Goal: Transaction & Acquisition: Book appointment/travel/reservation

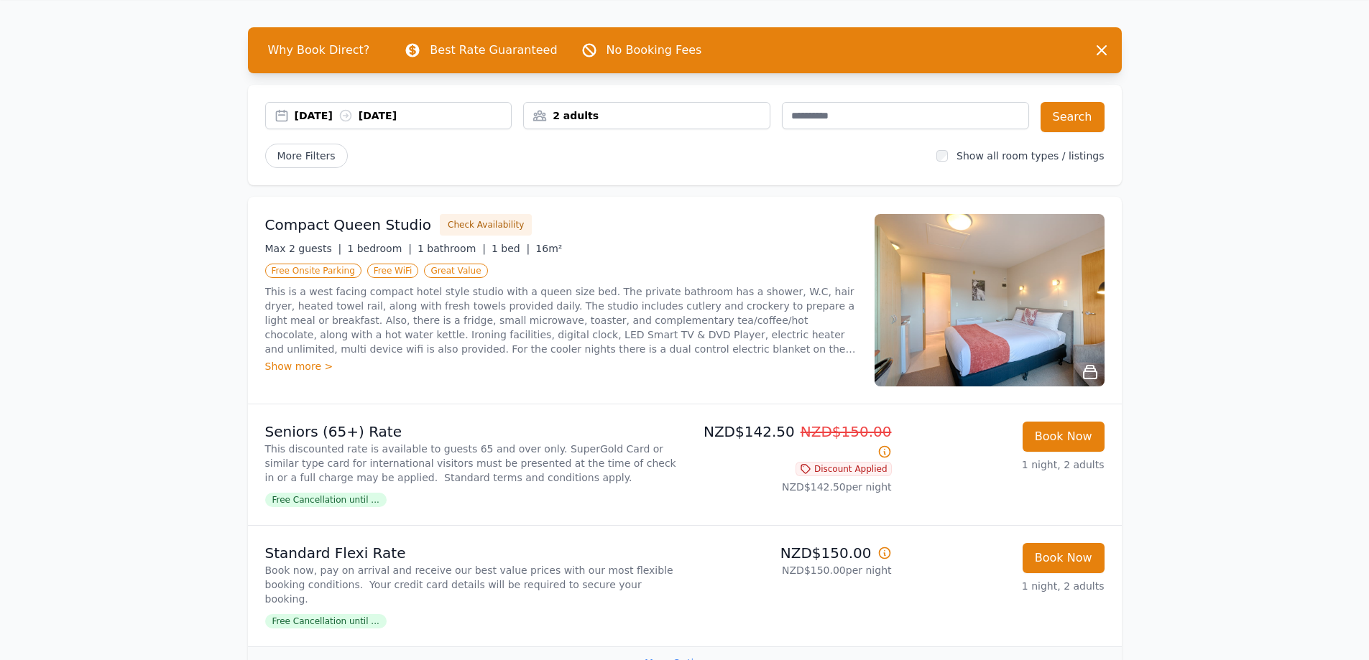
scroll to position [72, 0]
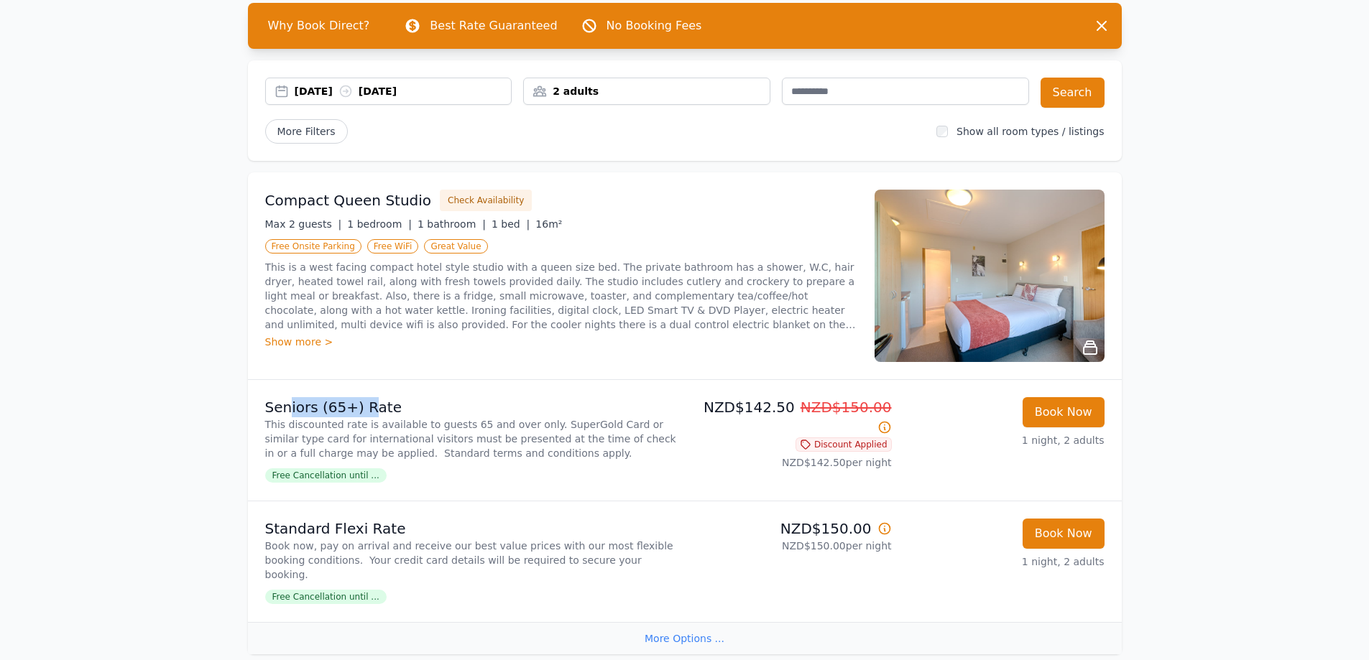
drag, startPoint x: 284, startPoint y: 416, endPoint x: 367, endPoint y: 410, distance: 82.8
click at [367, 410] on p "Seniors (65+) Rate" at bounding box center [472, 407] width 414 height 20
drag, startPoint x: 467, startPoint y: 413, endPoint x: 529, endPoint y: 413, distance: 62.5
click at [468, 413] on p "Seniors (65+) Rate" at bounding box center [472, 407] width 414 height 20
drag, startPoint x: 765, startPoint y: 406, endPoint x: 807, endPoint y: 408, distance: 42.4
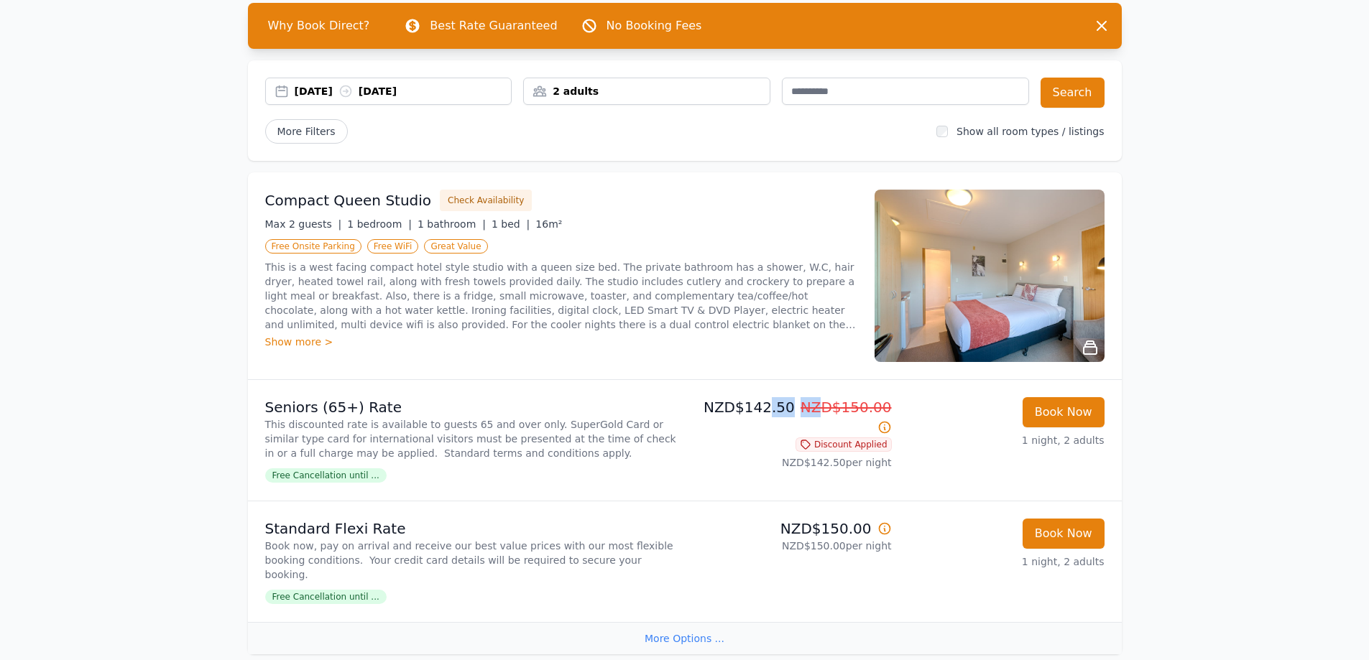
click at [807, 408] on p "NZD$142.50 NZD$150.00" at bounding box center [790, 417] width 201 height 40
click at [787, 369] on div "Compact Queen Studio Check Availability Max 2 guests | 1 bedroom | 1 bathroom |…" at bounding box center [685, 275] width 874 height 207
drag, startPoint x: 265, startPoint y: 532, endPoint x: 383, endPoint y: 530, distance: 117.8
click at [383, 530] on p "Standard Flexi Rate" at bounding box center [472, 529] width 414 height 20
drag, startPoint x: 415, startPoint y: 532, endPoint x: 616, endPoint y: 532, distance: 200.4
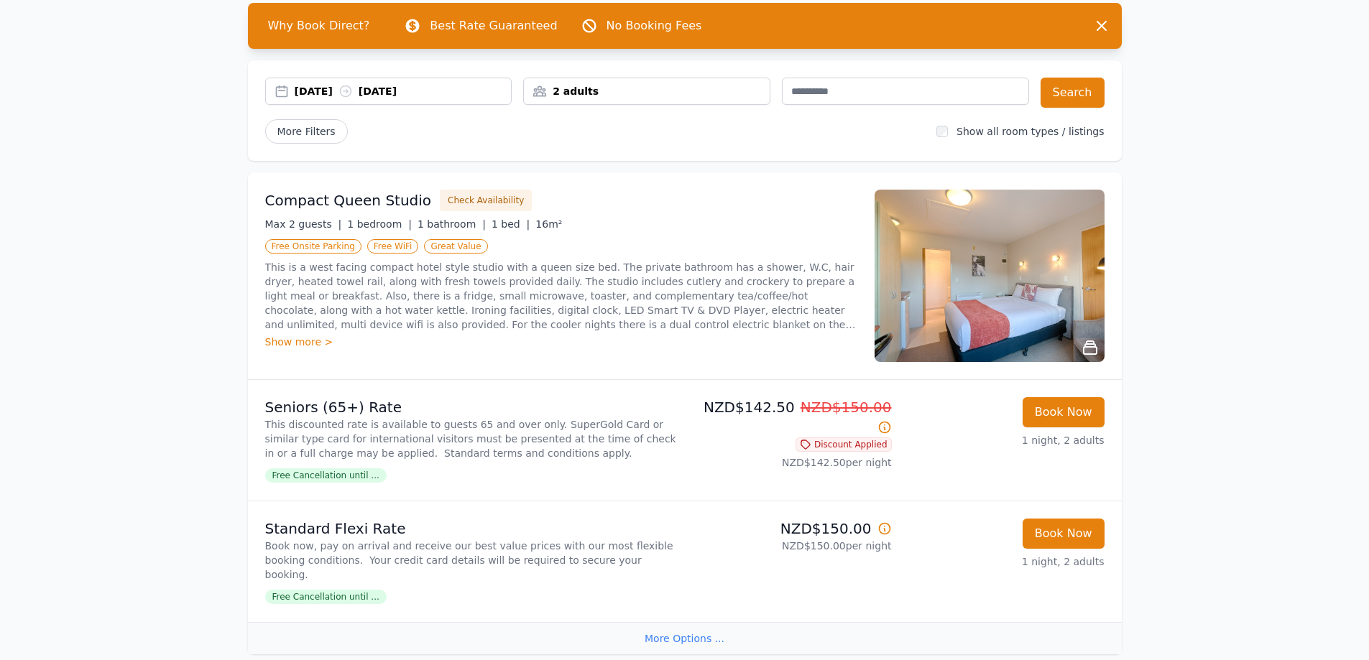
click at [423, 532] on p "Standard Flexi Rate" at bounding box center [472, 529] width 414 height 20
drag, startPoint x: 779, startPoint y: 533, endPoint x: 864, endPoint y: 529, distance: 84.2
click at [864, 529] on p "NZD$150.00" at bounding box center [790, 529] width 201 height 20
click at [630, 501] on li "Standard Flexi Rate Book now, pay on arrival and receive our best value prices …" at bounding box center [685, 561] width 874 height 121
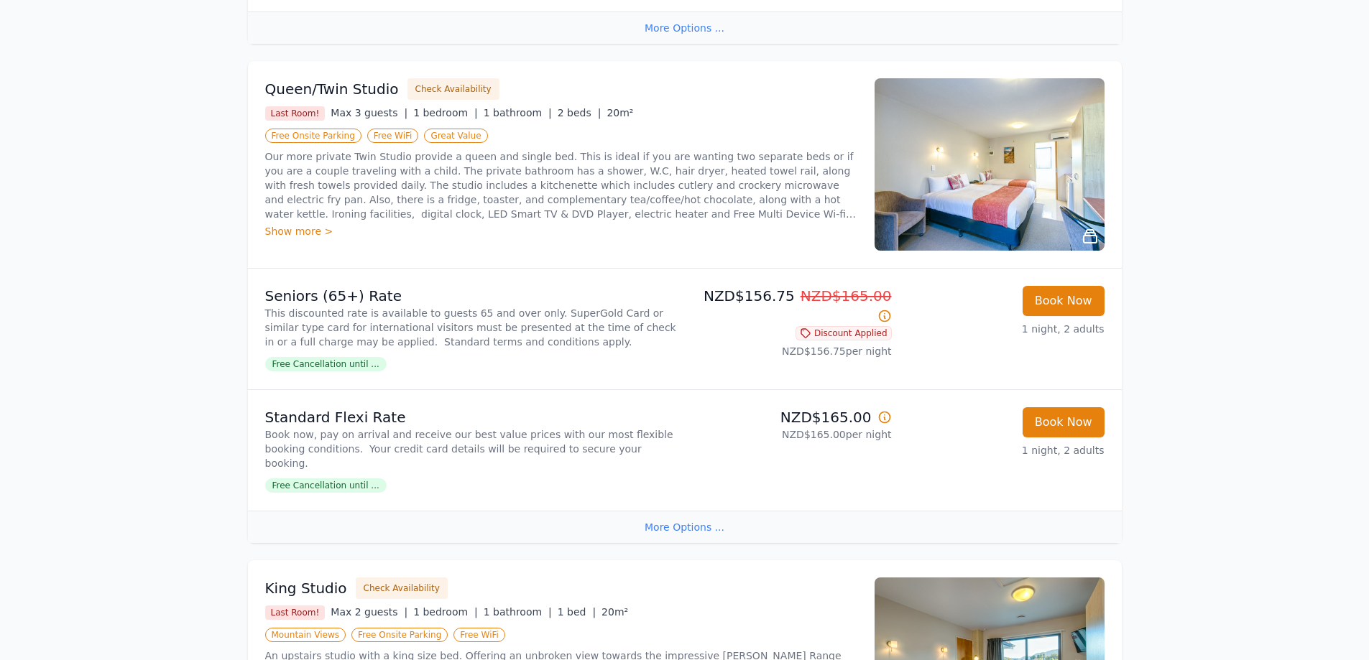
scroll to position [647, 0]
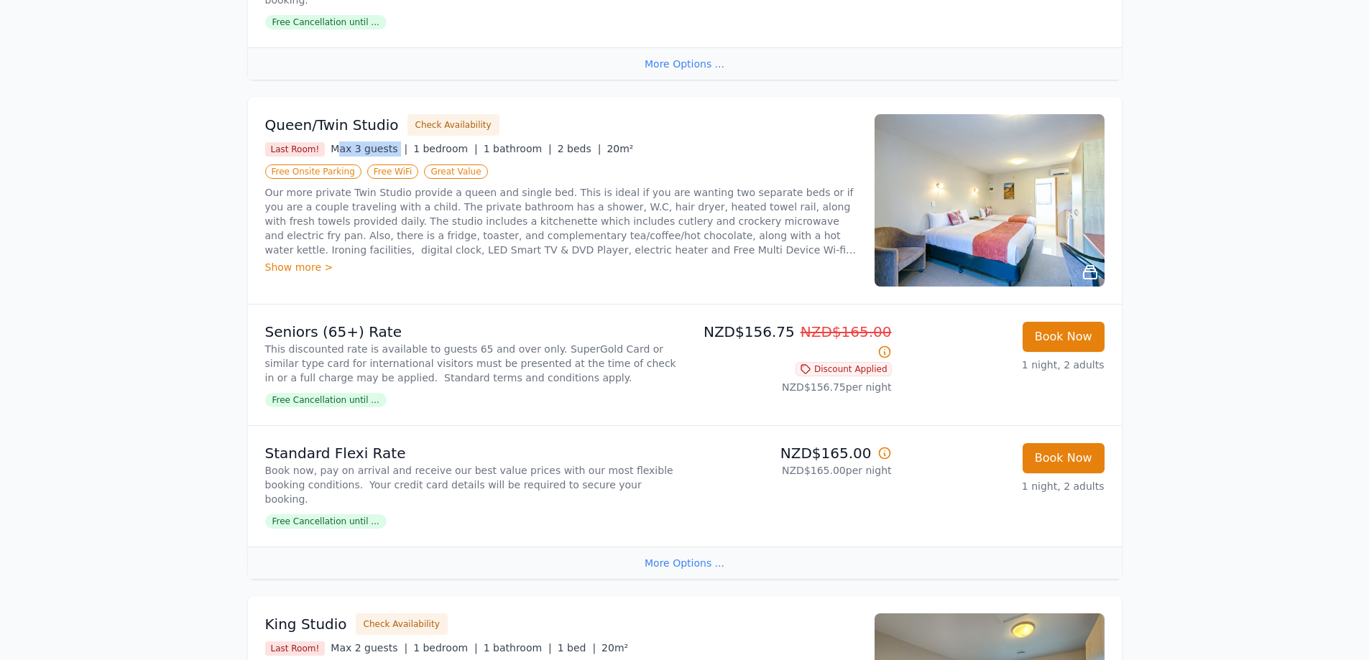
drag, startPoint x: 331, startPoint y: 136, endPoint x: 386, endPoint y: 136, distance: 54.6
click at [386, 143] on span "Max 3 guests |" at bounding box center [368, 148] width 77 height 11
click at [574, 286] on div "Queen/Twin Studio Check Availability Last Room! Max 3 guests | 1 bedroom | 1 ba…" at bounding box center [685, 200] width 874 height 207
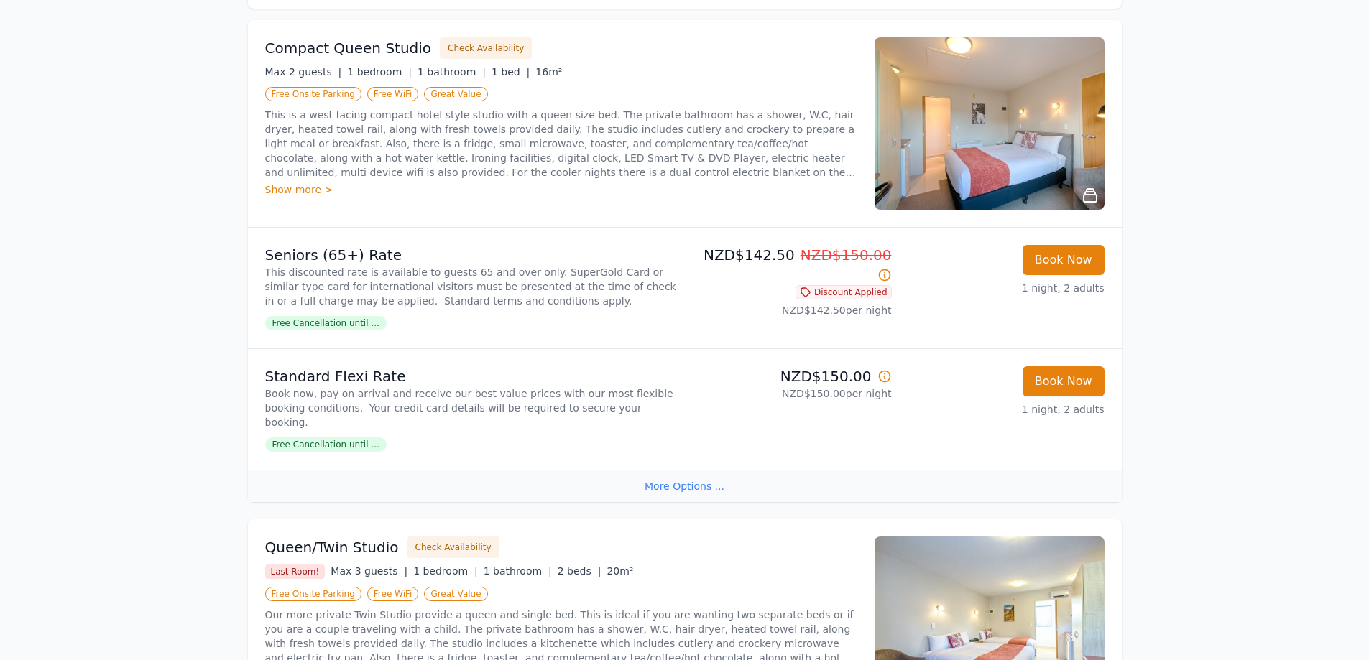
scroll to position [0, 0]
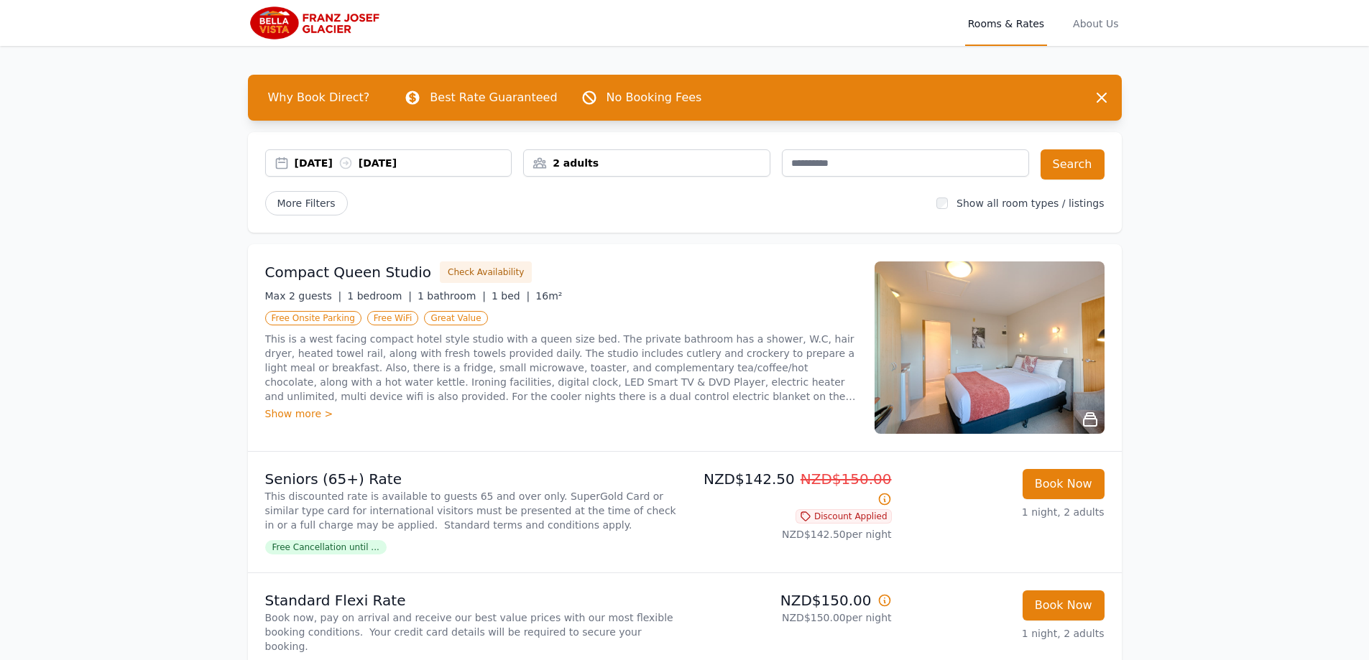
click at [579, 165] on div "2 adults" at bounding box center [647, 163] width 246 height 14
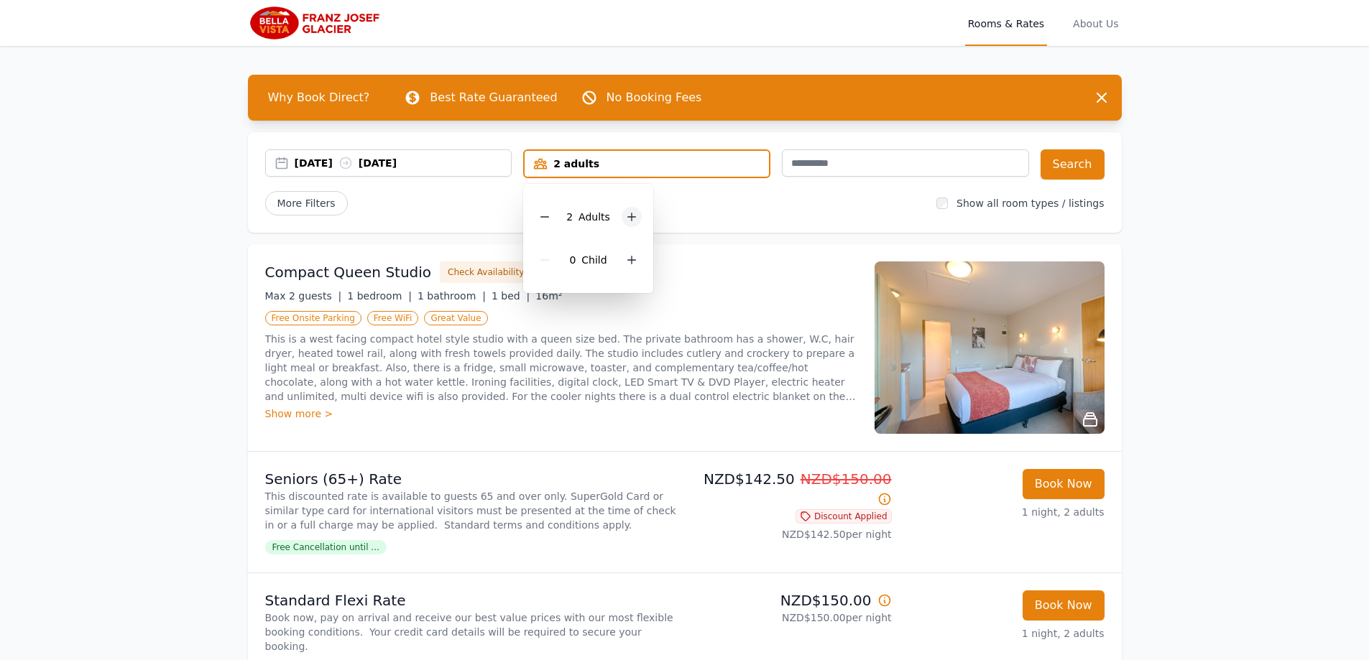
click at [626, 218] on icon at bounding box center [631, 216] width 11 height 11
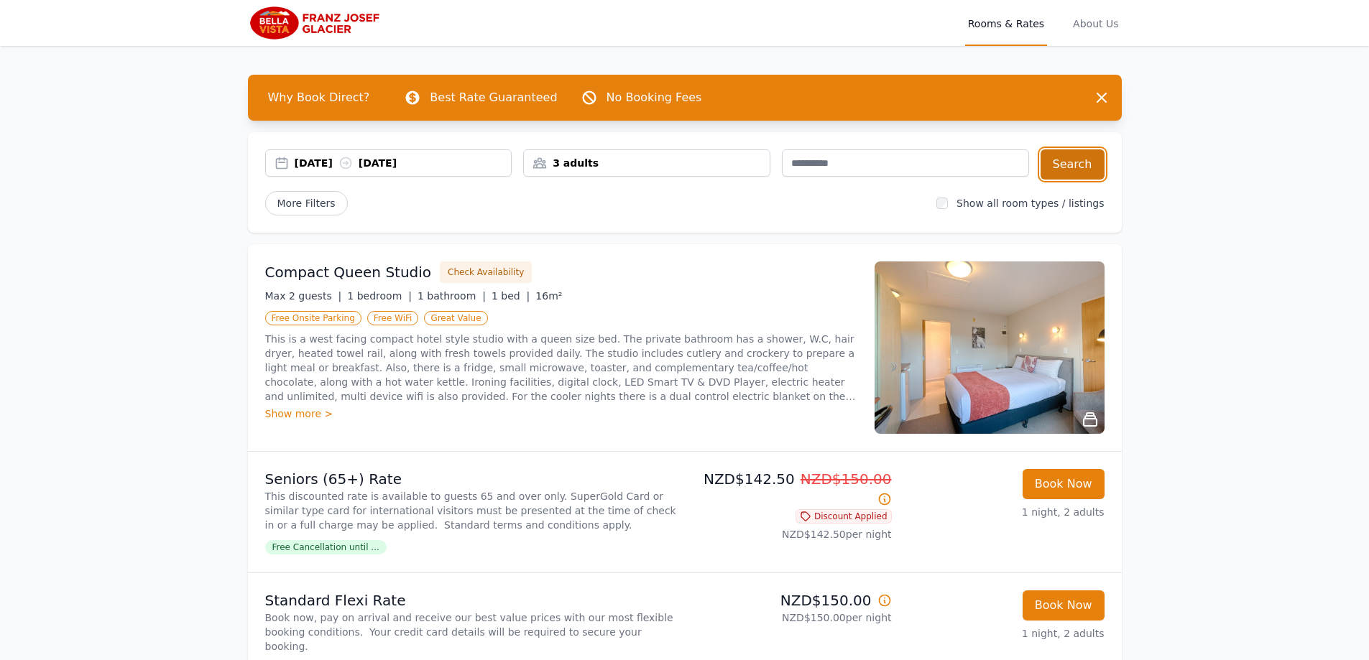
click at [1063, 167] on button "Search" at bounding box center [1072, 164] width 64 height 30
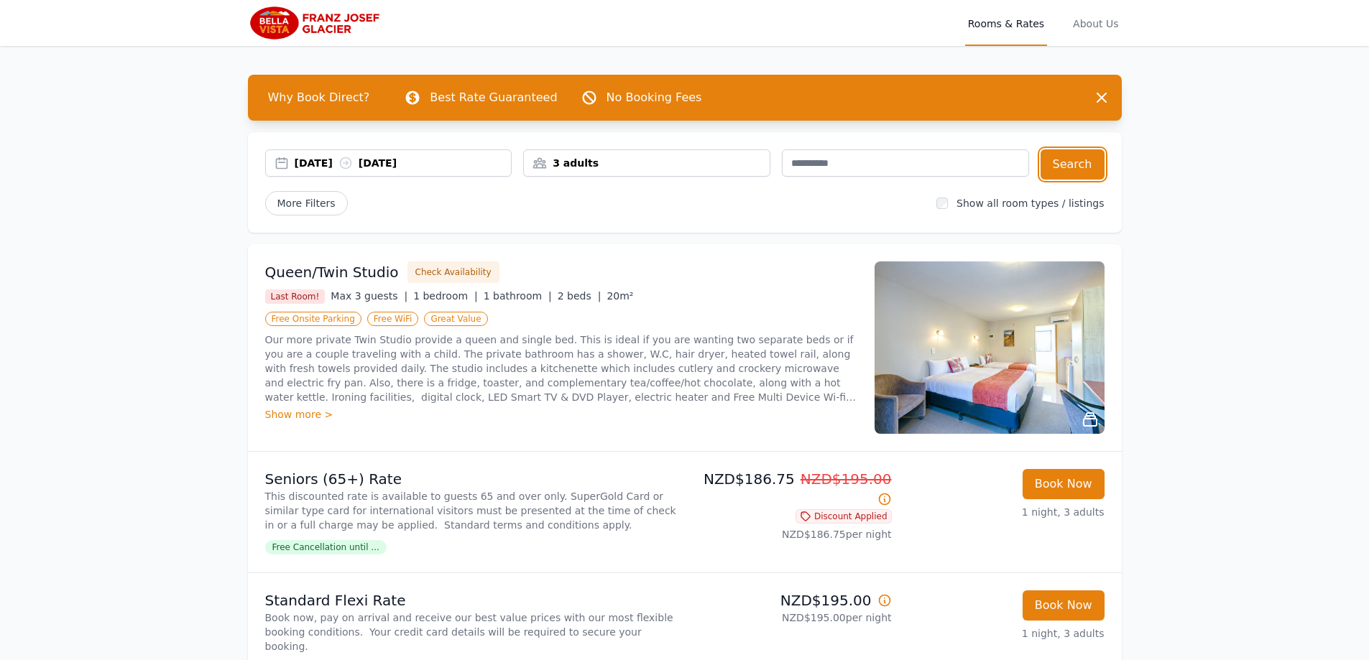
click at [430, 157] on div "[DATE] [DATE]" at bounding box center [403, 163] width 217 height 14
